Goal: Task Accomplishment & Management: Use online tool/utility

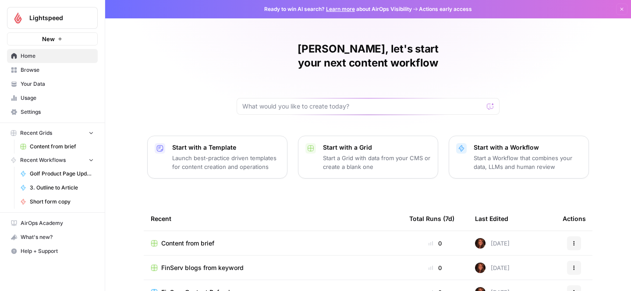
click at [53, 147] on span "Content from brief" at bounding box center [62, 147] width 64 height 8
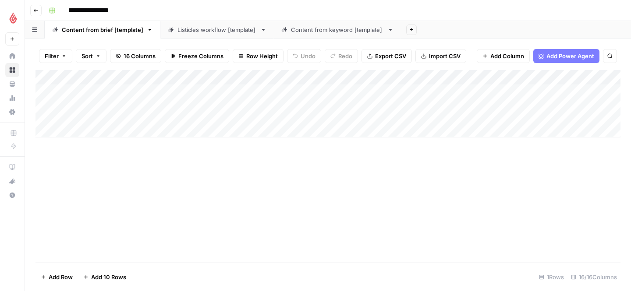
click at [89, 131] on div "Add Column" at bounding box center [327, 103] width 585 height 67
click at [138, 129] on div "Add Column" at bounding box center [327, 123] width 585 height 106
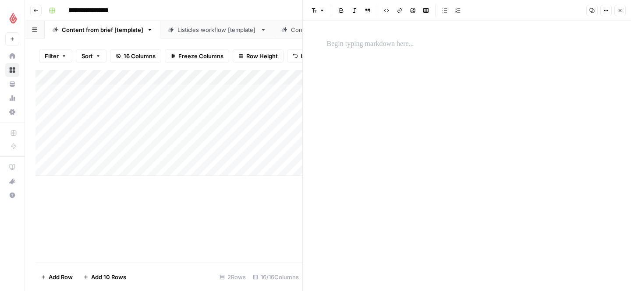
click at [330, 49] on p at bounding box center [467, 44] width 280 height 11
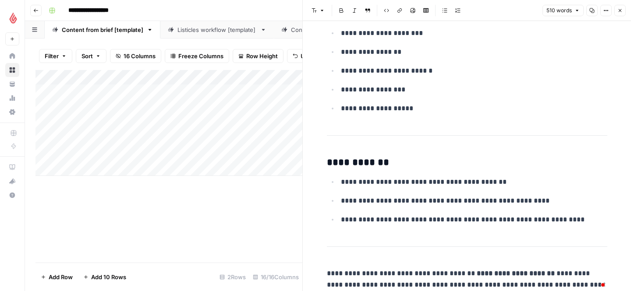
scroll to position [1221, 0]
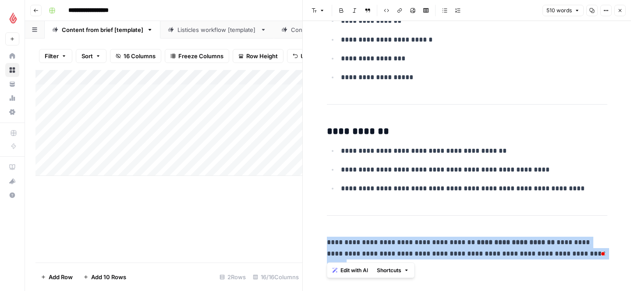
drag, startPoint x: 562, startPoint y: 260, endPoint x: 321, endPoint y: 224, distance: 243.5
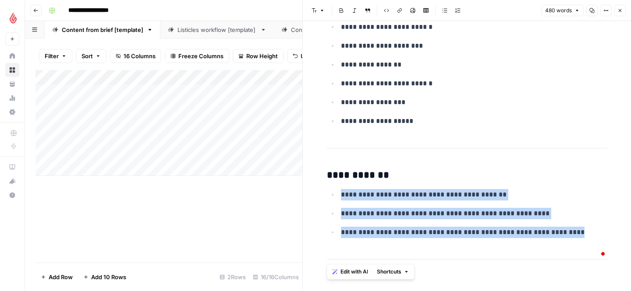
scroll to position [1177, 0]
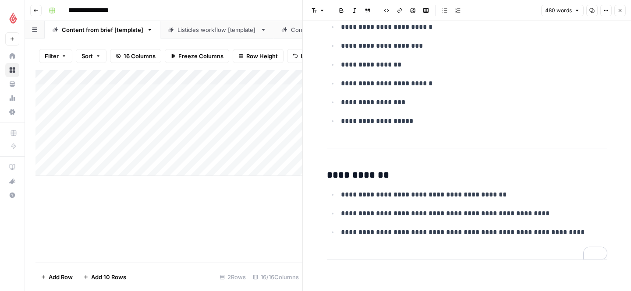
click at [247, 198] on div "Add Column" at bounding box center [168, 166] width 267 height 193
click at [621, 10] on icon "button" at bounding box center [619, 10] width 5 height 5
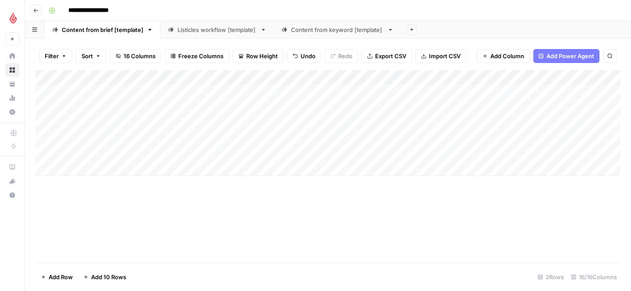
click at [181, 130] on div "Add Column" at bounding box center [327, 123] width 585 height 106
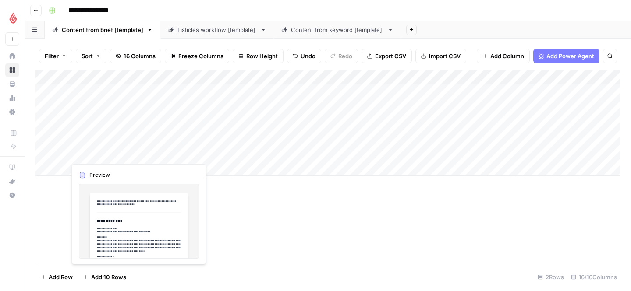
click at [113, 146] on div "Add Column" at bounding box center [327, 123] width 585 height 106
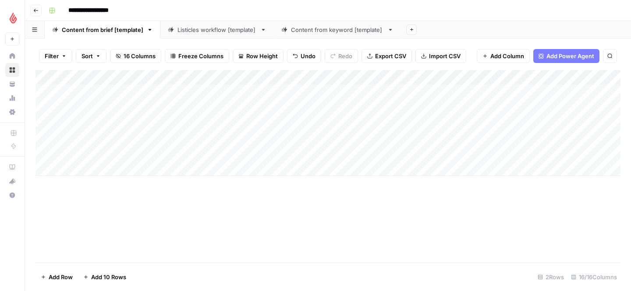
click at [138, 127] on div "Add Column" at bounding box center [327, 123] width 585 height 106
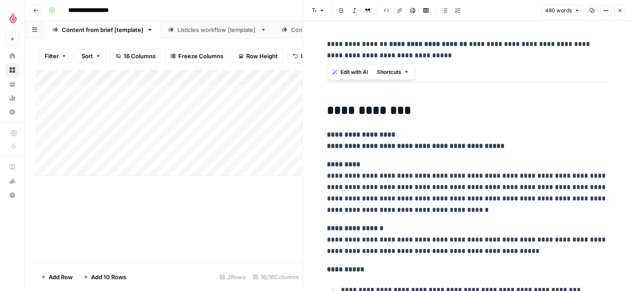
drag, startPoint x: 408, startPoint y: 62, endPoint x: 321, endPoint y: 44, distance: 88.1
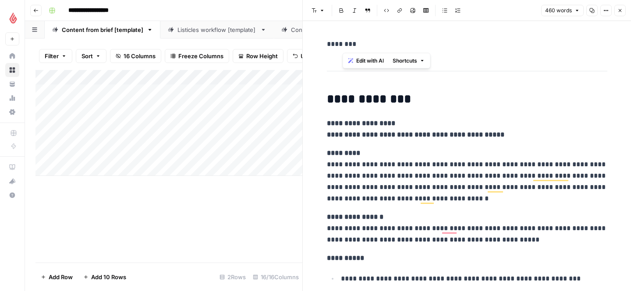
drag, startPoint x: 387, startPoint y: 44, endPoint x: 308, endPoint y: 36, distance: 78.8
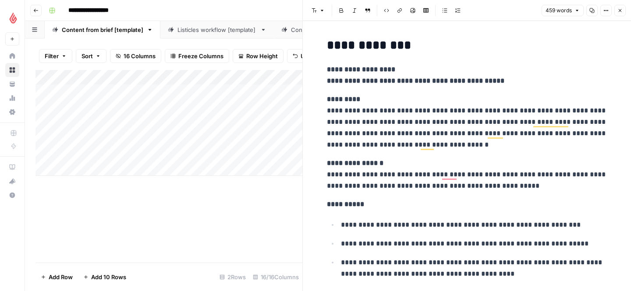
click at [619, 7] on button "Close" at bounding box center [619, 10] width 11 height 11
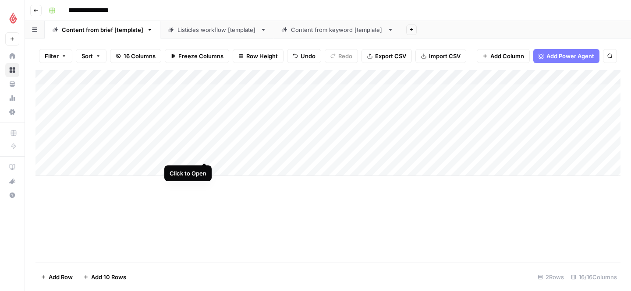
click at [205, 130] on div "Add Column" at bounding box center [327, 123] width 585 height 106
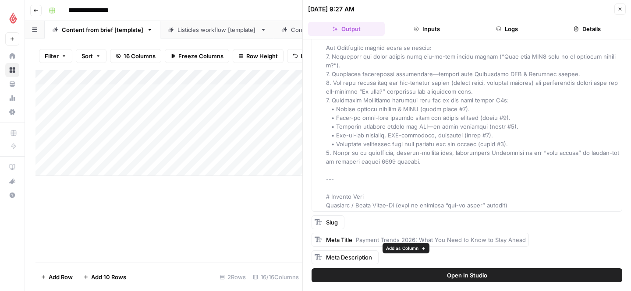
scroll to position [993, 0]
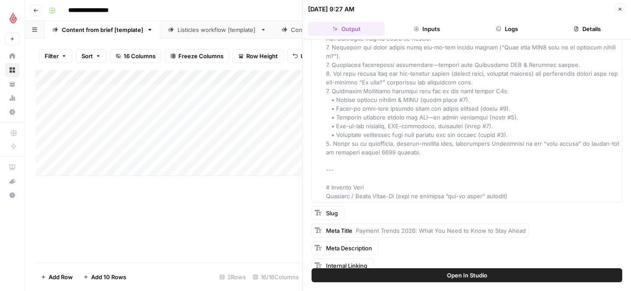
click at [617, 11] on icon "button" at bounding box center [619, 9] width 5 height 5
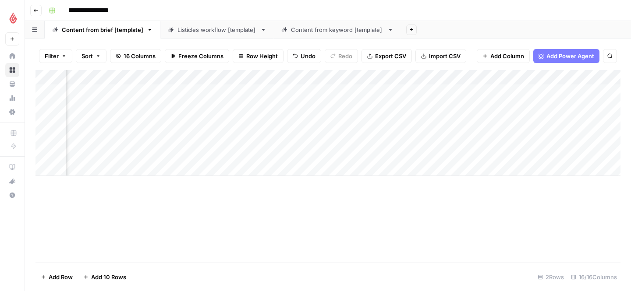
scroll to position [0, 533]
click at [447, 132] on div "Add Column" at bounding box center [327, 123] width 585 height 106
click at [339, 132] on div "Add Column" at bounding box center [327, 123] width 585 height 106
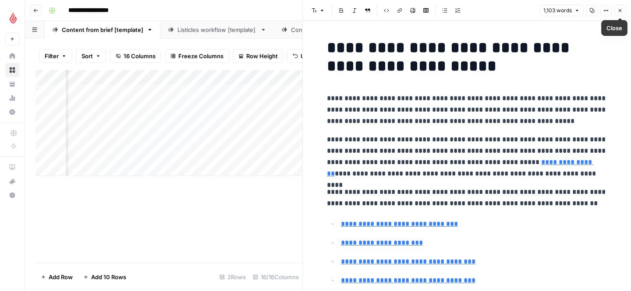
click at [620, 12] on icon "button" at bounding box center [619, 10] width 5 height 5
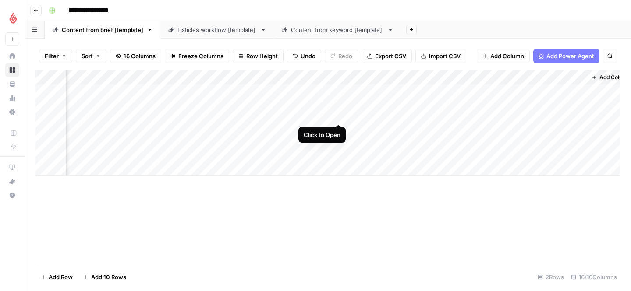
click at [337, 91] on div "Add Column" at bounding box center [327, 123] width 585 height 106
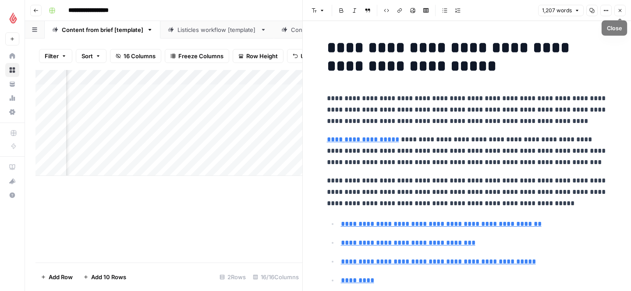
click at [618, 10] on icon "button" at bounding box center [619, 10] width 5 height 5
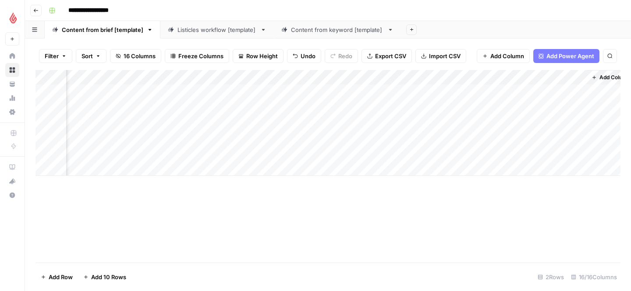
click at [339, 131] on div "Add Column" at bounding box center [327, 123] width 585 height 106
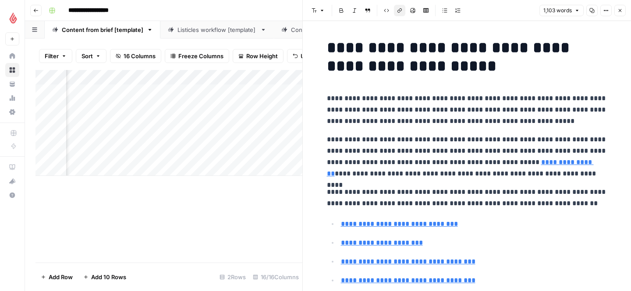
click at [542, 164] on link "**********" at bounding box center [460, 168] width 267 height 18
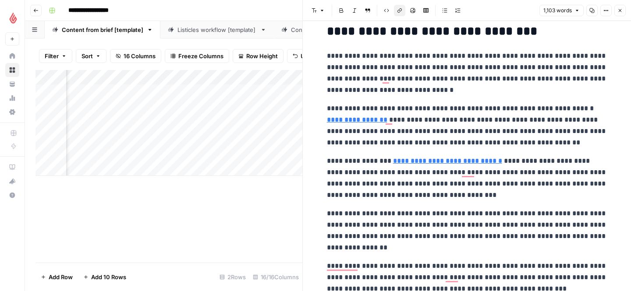
scroll to position [364, 0]
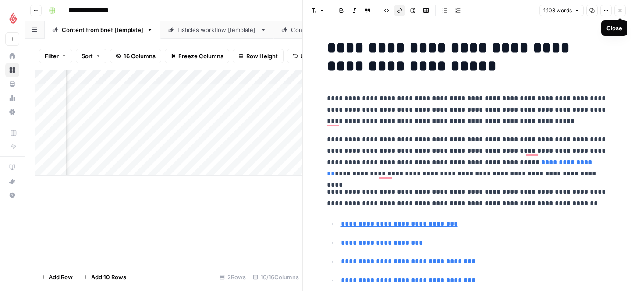
click at [620, 8] on icon "button" at bounding box center [619, 10] width 5 height 5
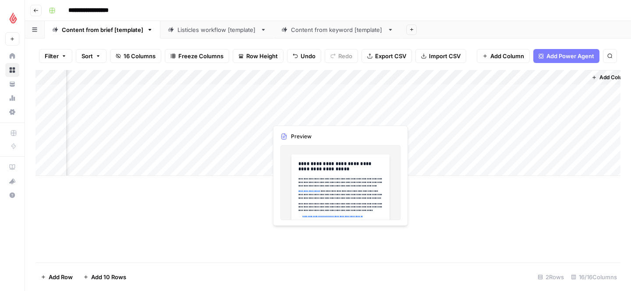
click at [337, 92] on div "Add Column" at bounding box center [327, 123] width 585 height 106
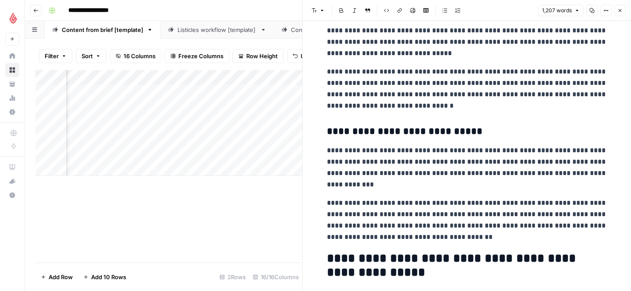
click at [616, 10] on button "Close" at bounding box center [619, 10] width 11 height 11
